Goal: Navigation & Orientation: Find specific page/section

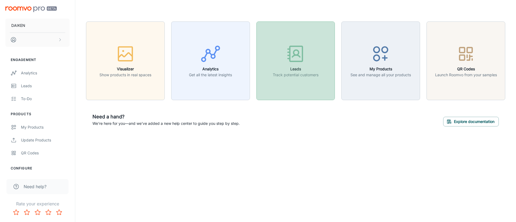
click at [293, 51] on icon "button" at bounding box center [296, 54] width 20 height 20
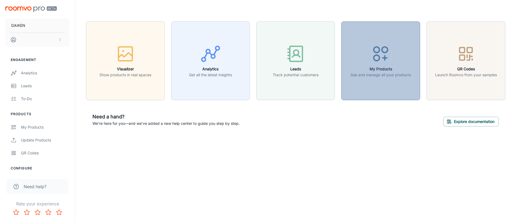
click at [380, 56] on icon "button" at bounding box center [381, 54] width 20 height 20
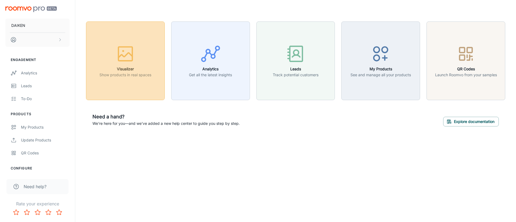
click at [135, 53] on icon "button" at bounding box center [125, 54] width 20 height 20
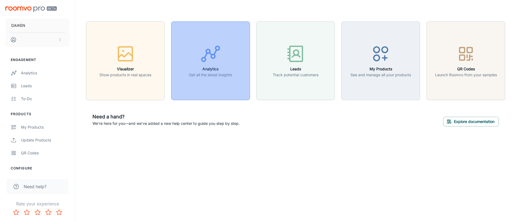
click at [230, 59] on div "button" at bounding box center [210, 55] width 43 height 22
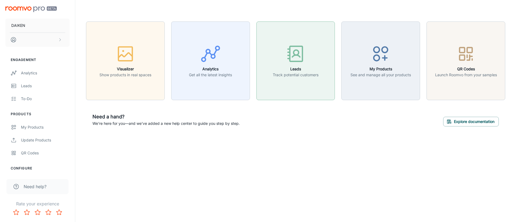
click at [296, 61] on rect "button" at bounding box center [296, 53] width 13 height 15
click at [395, 71] on h6 "My Products" at bounding box center [381, 69] width 61 height 6
